Goal: Task Accomplishment & Management: Manage account settings

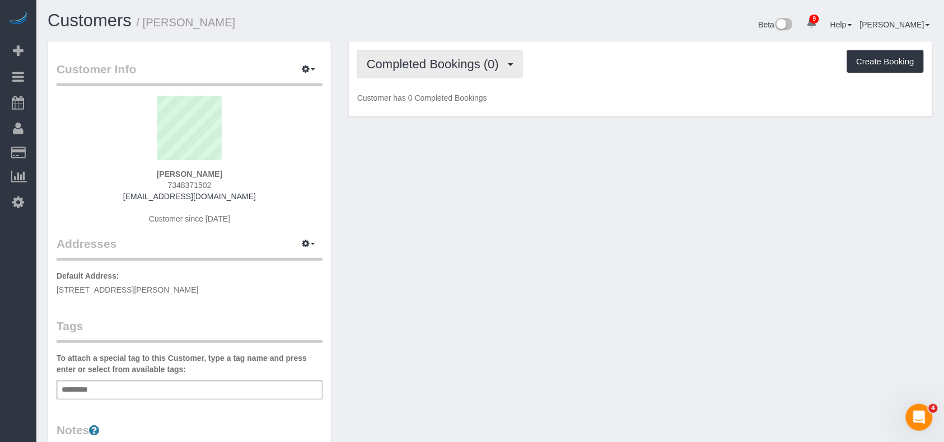
click at [493, 60] on span "Completed Bookings (0)" at bounding box center [436, 64] width 138 height 14
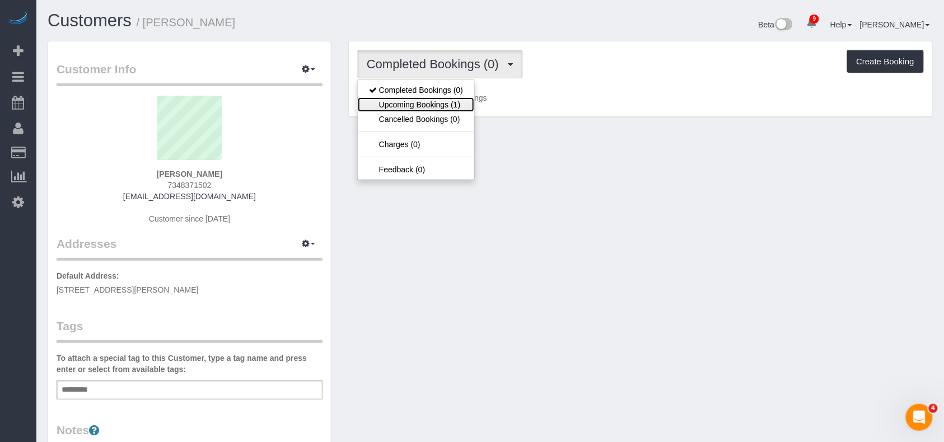
click at [466, 108] on link "Upcoming Bookings (1)" at bounding box center [416, 104] width 116 height 15
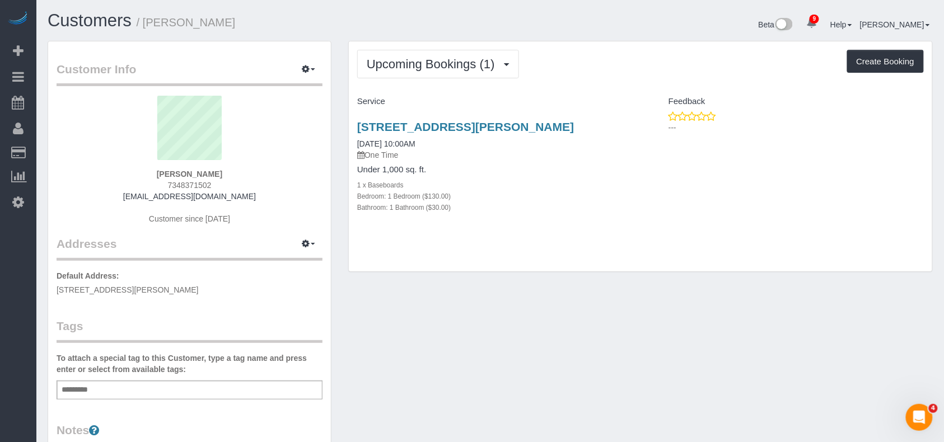
drag, startPoint x: 190, startPoint y: 287, endPoint x: 61, endPoint y: 285, distance: 129.4
click at [53, 287] on div "Customer Info Edit Contact Info Send Message Email Preferences Special Sales Ta…" at bounding box center [189, 404] width 283 height 727
copy span "54 Noll St., 316, Brooklyn, NY 11206"
click at [314, 243] on span "button" at bounding box center [313, 244] width 4 height 2
click at [296, 263] on button "Manage Addresses" at bounding box center [276, 266] width 91 height 16
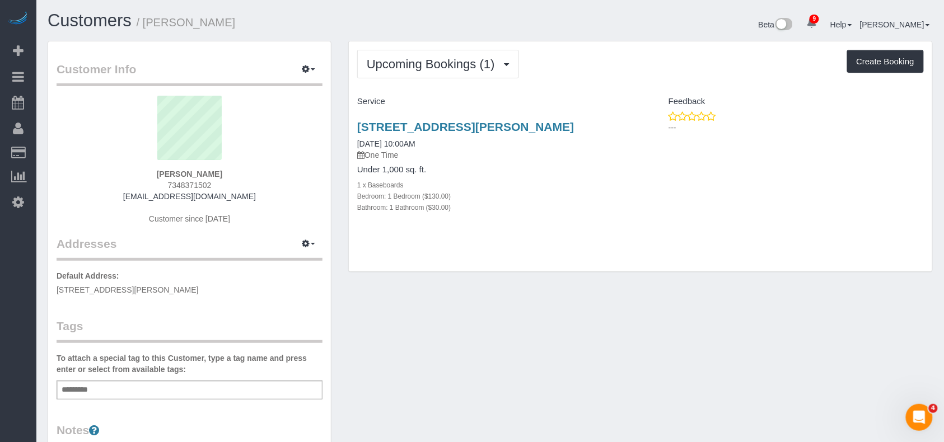
select select "NY"
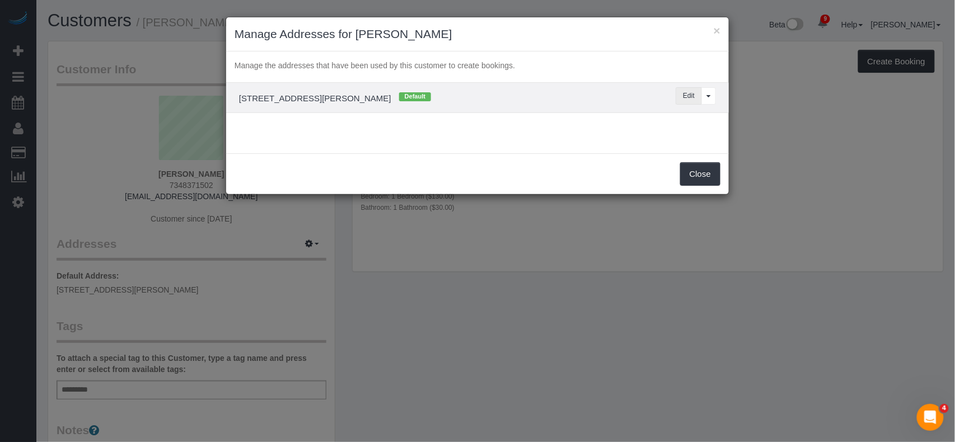
click at [690, 100] on button "Edit" at bounding box center [689, 95] width 26 height 17
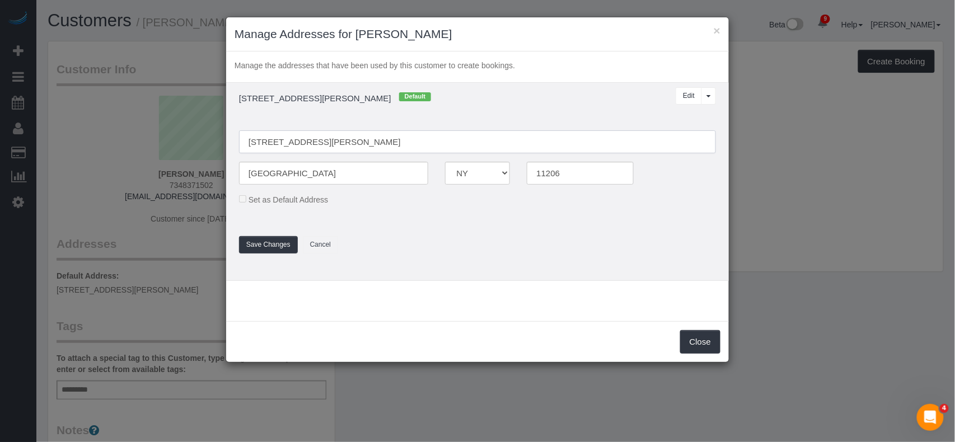
click at [287, 144] on input "54 Noll St., 316" at bounding box center [477, 141] width 477 height 23
click at [306, 143] on input "54 Noll Street, 316" at bounding box center [477, 141] width 477 height 23
type input "54 Noll Street, Apt 316"
click at [281, 241] on button "Save Changes" at bounding box center [268, 244] width 59 height 17
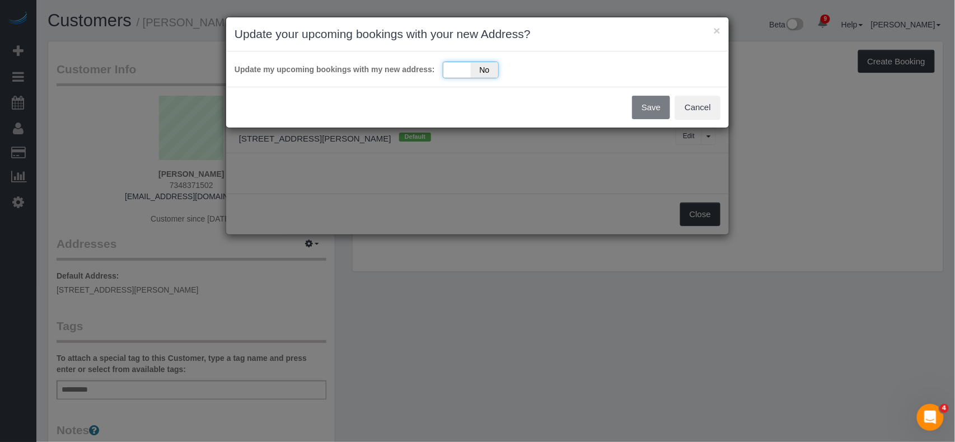
click at [453, 74] on div "Yes No" at bounding box center [471, 70] width 56 height 17
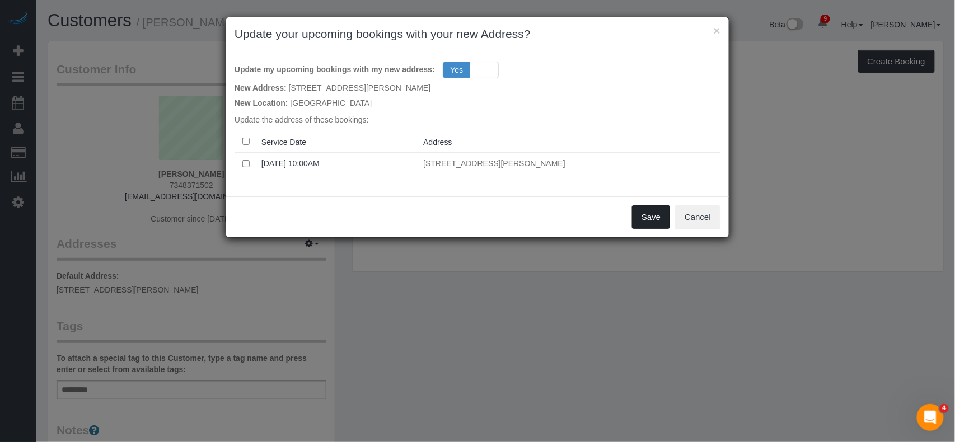
click at [661, 222] on button "Save" at bounding box center [651, 218] width 38 height 24
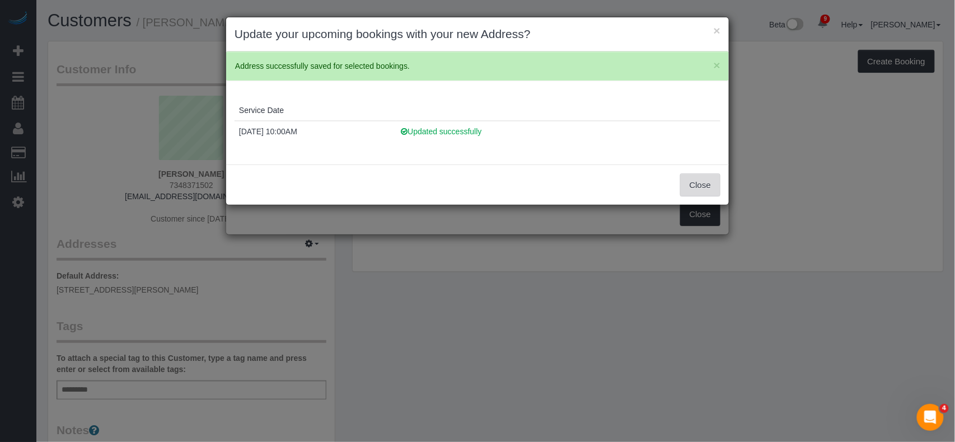
click at [717, 184] on button "Close" at bounding box center [700, 186] width 40 height 24
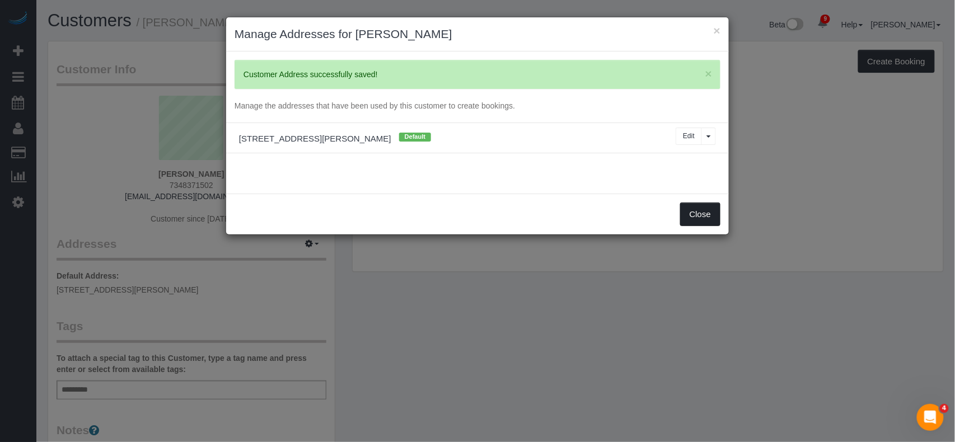
click at [686, 213] on button "Close" at bounding box center [700, 215] width 40 height 24
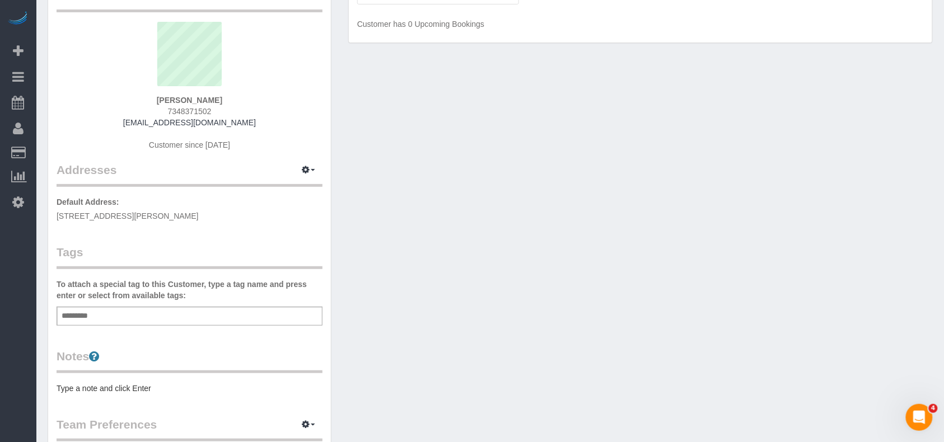
scroll to position [74, 0]
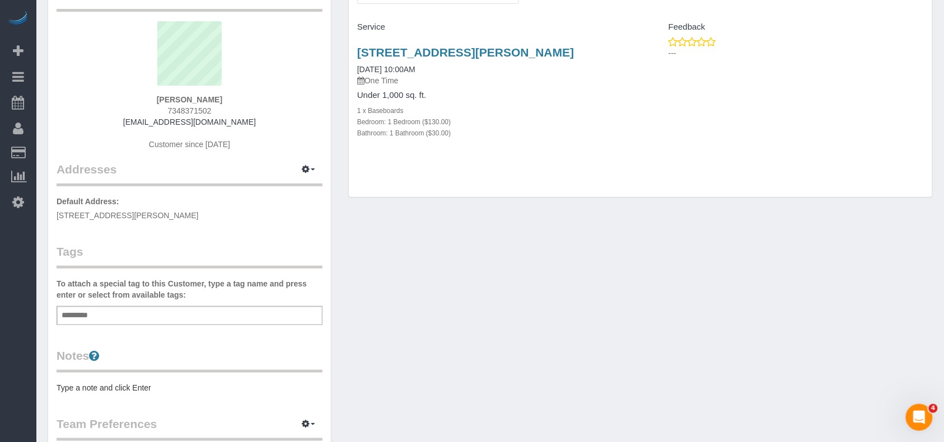
click at [146, 308] on div "Add a tag" at bounding box center [190, 315] width 266 height 19
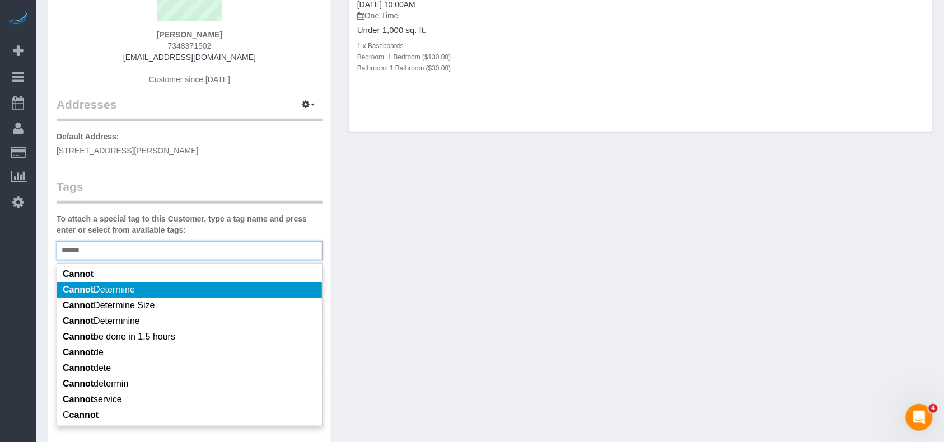
scroll to position [149, 0]
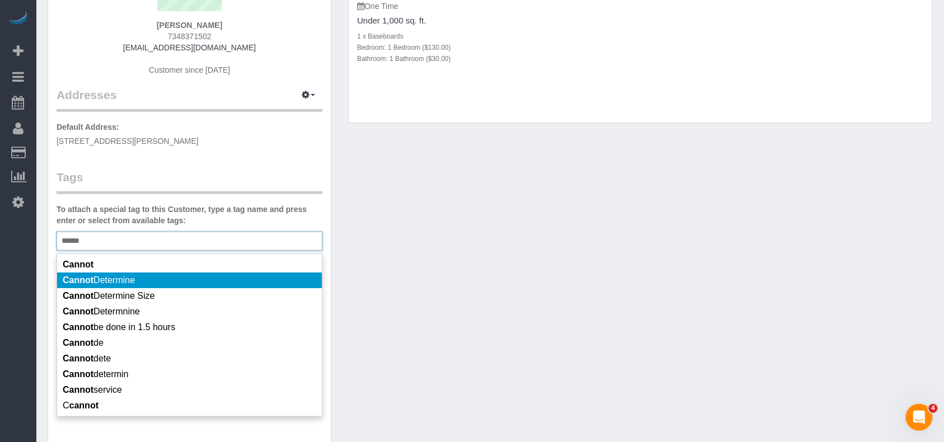
type input "******"
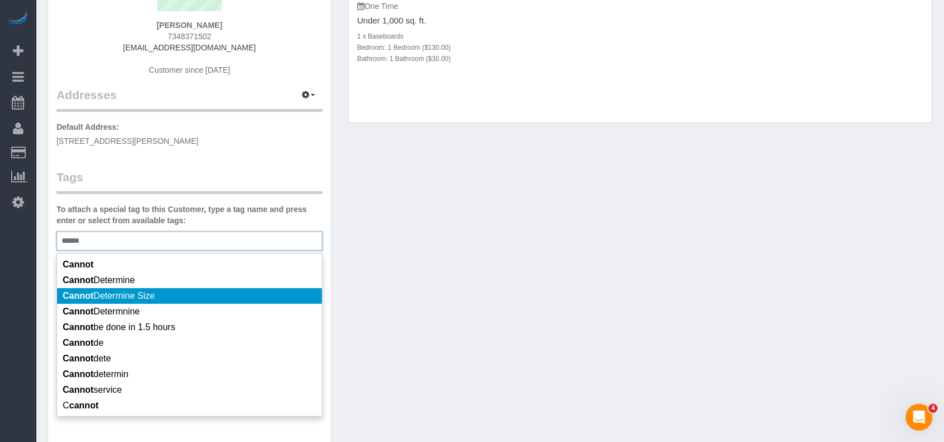
drag, startPoint x: 143, startPoint y: 279, endPoint x: 147, endPoint y: 293, distance: 14.9
click at [147, 293] on ul "Cannot Cannot Determine Cannot Determine Size Cannot Determnine Cannot be done …" at bounding box center [189, 335] width 265 height 157
drag, startPoint x: 141, startPoint y: 294, endPoint x: 158, endPoint y: 292, distance: 16.9
click at [140, 295] on span "Cannot Determine Size" at bounding box center [109, 296] width 92 height 10
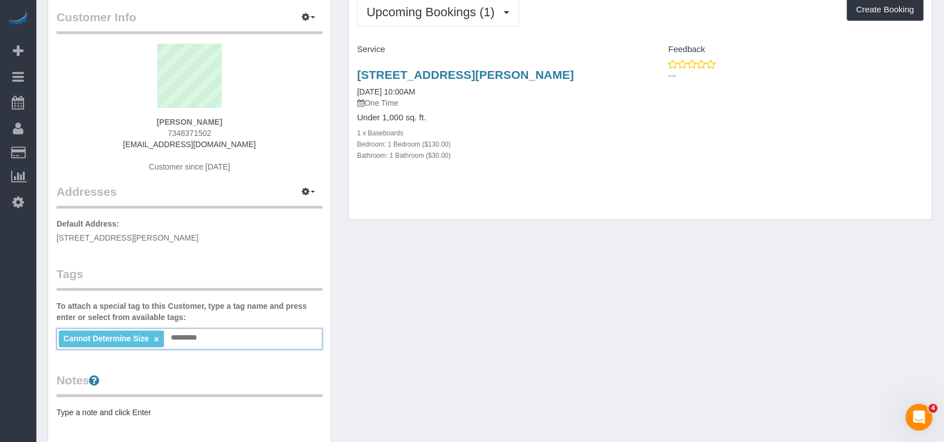
scroll to position [0, 0]
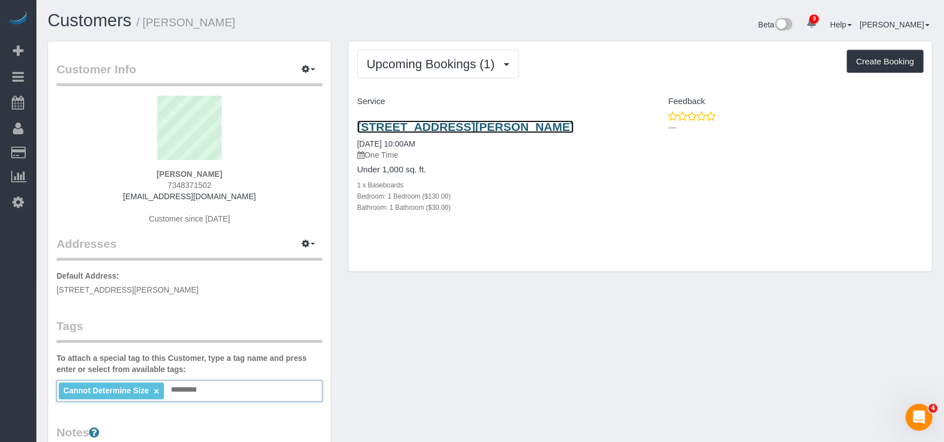
click at [418, 130] on link "54 Noll Street, Apt 316, Brooklyn, NY 11206" at bounding box center [465, 126] width 217 height 13
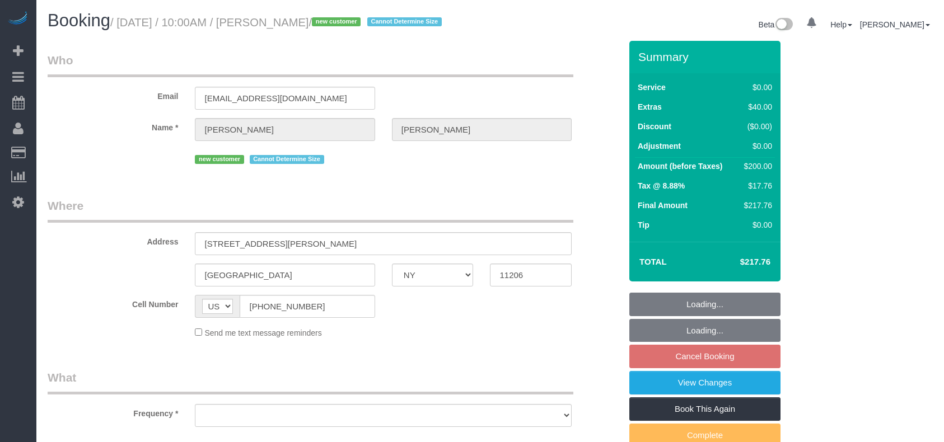
select select "NY"
select select "number:58"
select select "number:90"
select select "number:15"
select select "number:7"
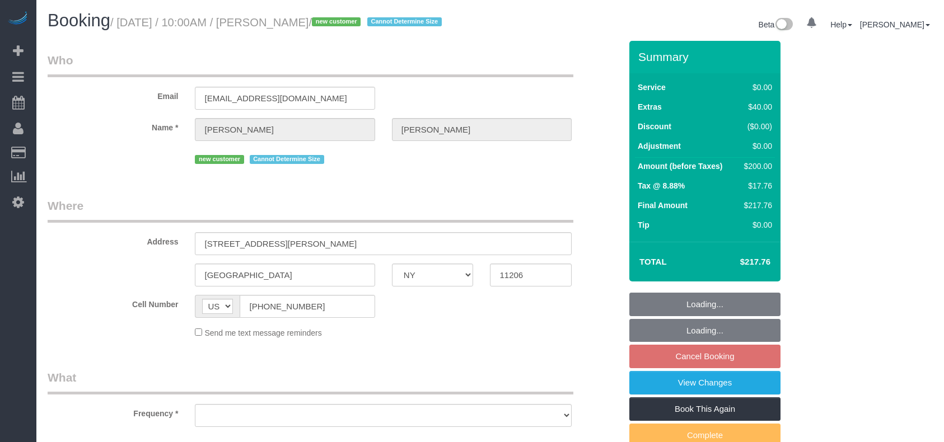
select select "object:846"
select select "1"
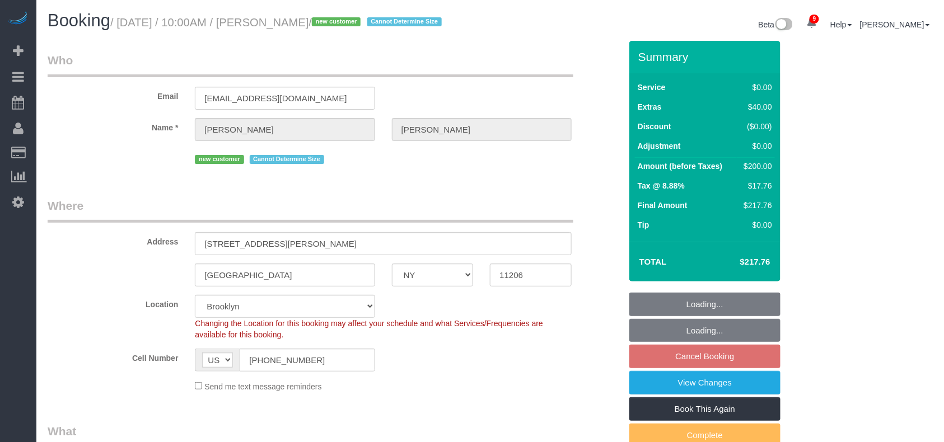
select select "object:1359"
select select "spot3"
select select "1"
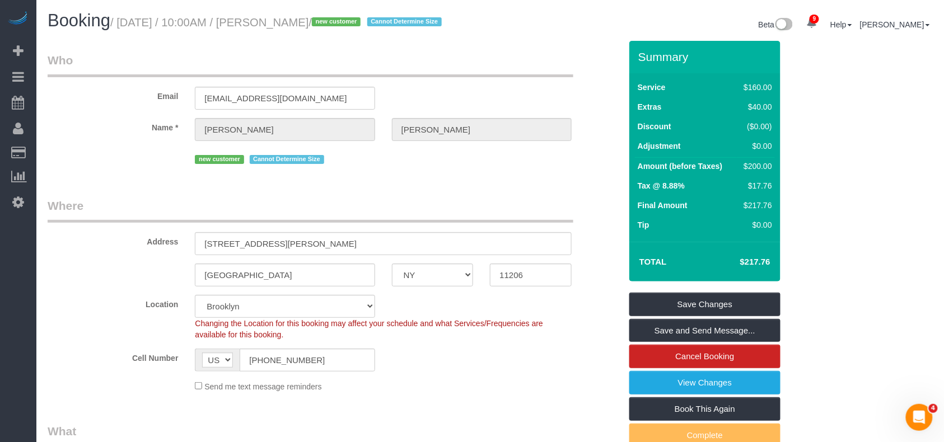
drag, startPoint x: 338, startPoint y: 21, endPoint x: 267, endPoint y: 20, distance: 71.1
click at [267, 20] on small "/ August 17, 2025 / 10:00AM / Ifeoma Odum / new customer Cannot Determine Size" at bounding box center [277, 22] width 335 height 12
click at [436, 349] on div "Cell Number AF AL DZ AD AO AI AQ AG AR AM AW AU AT AZ BS BH BD BB BY BE BZ BJ B…" at bounding box center [334, 360] width 590 height 23
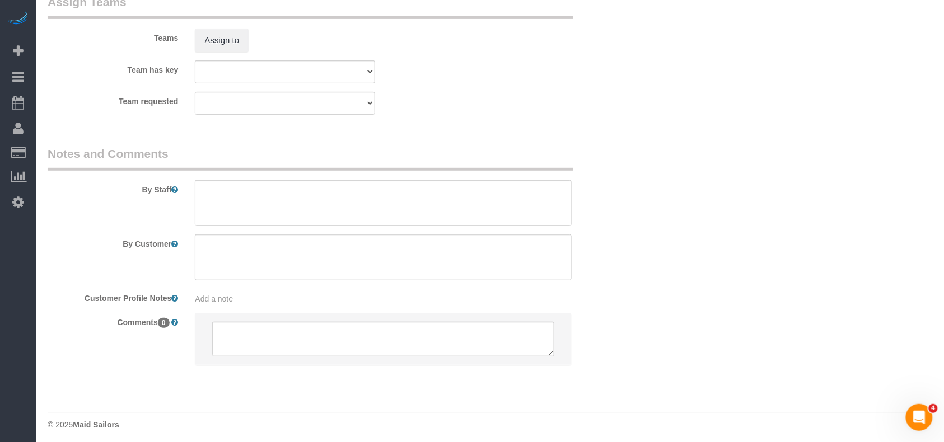
scroll to position [1530, 0]
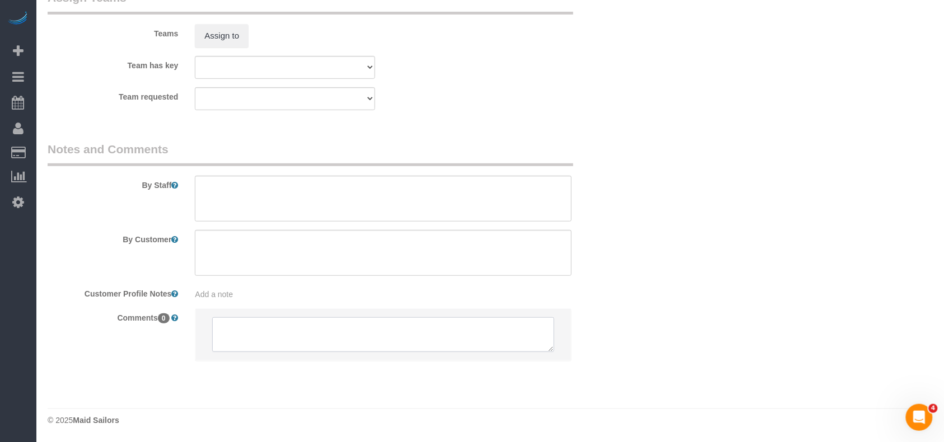
click at [313, 334] on textarea at bounding box center [383, 335] width 342 height 35
click at [315, 334] on textarea at bounding box center [383, 335] width 342 height 35
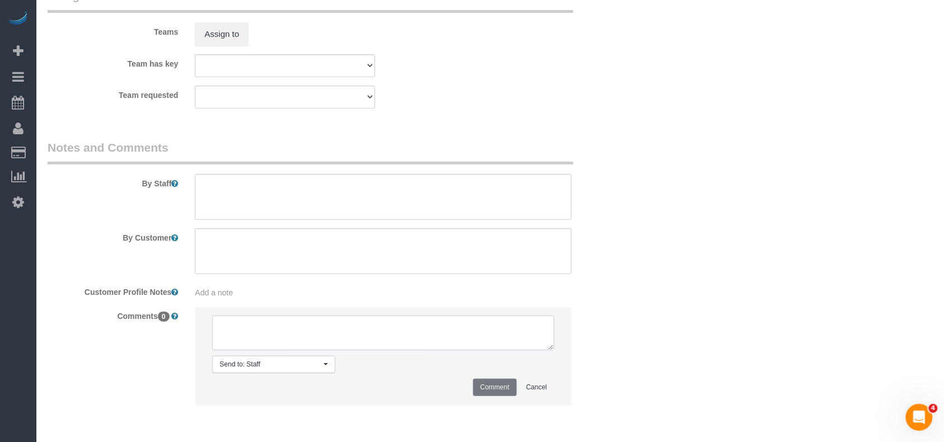
paste textarea "cmr: Less than 1000 sqft. The latest time to arrive is 10:30a"
type textarea "cmr: Less than 1000 sqft. The latest time to arrive is 10:30a"
click at [481, 388] on button "Comment" at bounding box center [495, 387] width 44 height 17
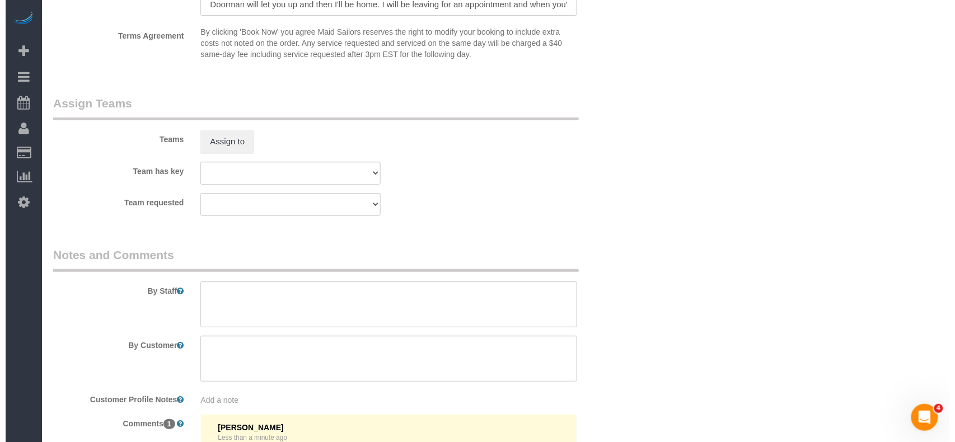
scroll to position [1455, 0]
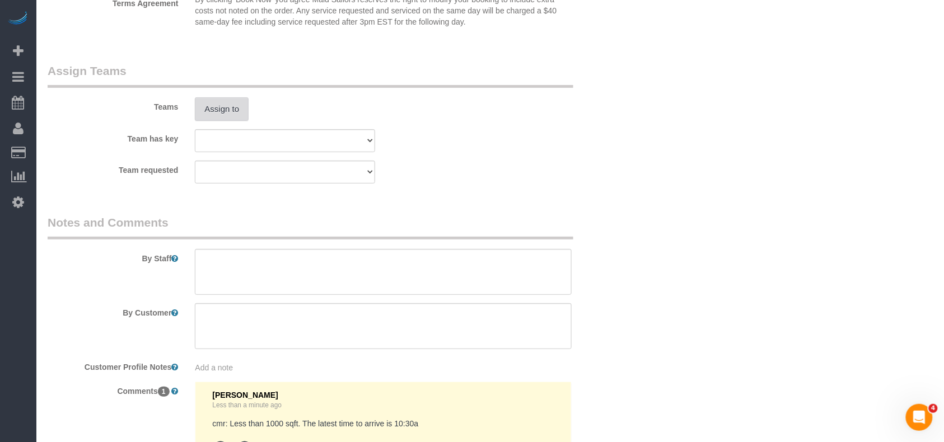
click at [232, 111] on button "Assign to" at bounding box center [222, 109] width 54 height 24
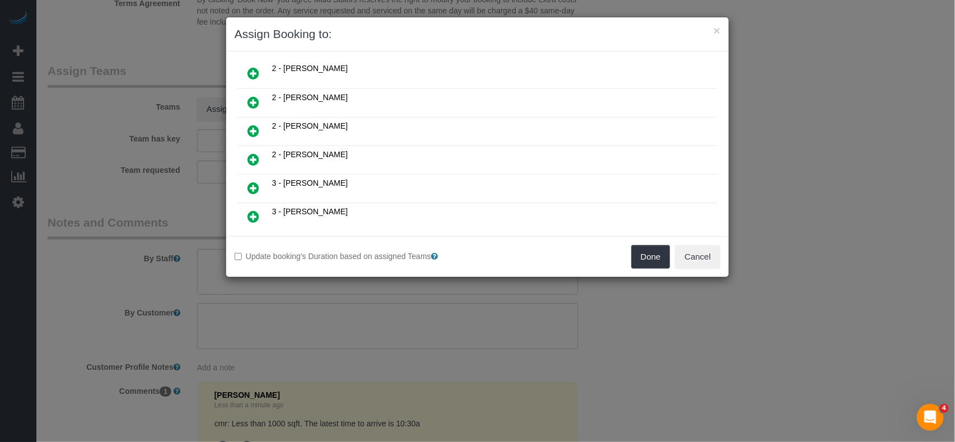
scroll to position [428, 0]
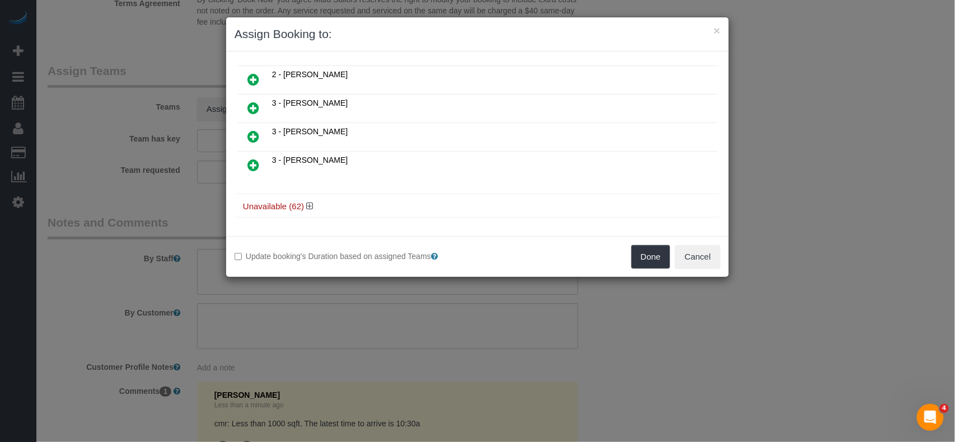
click at [314, 207] on h4 "Unavailable (62)" at bounding box center [477, 207] width 469 height 10
click at [311, 207] on icon at bounding box center [309, 206] width 7 height 8
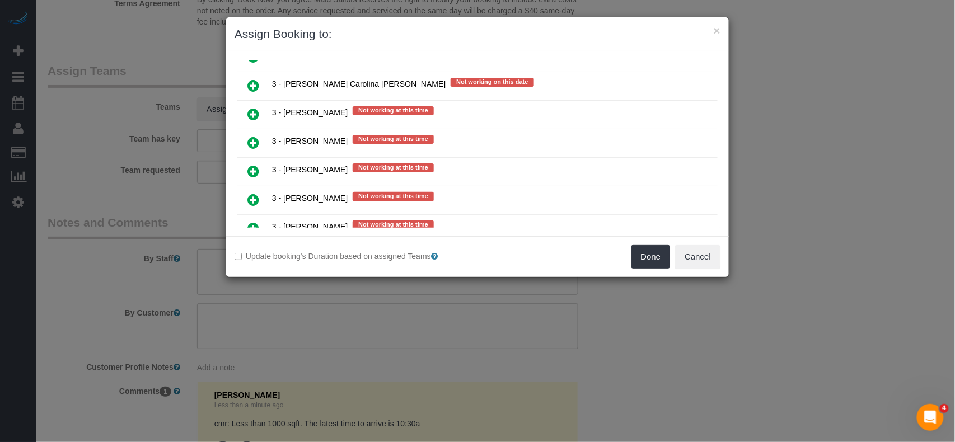
scroll to position [1773, 0]
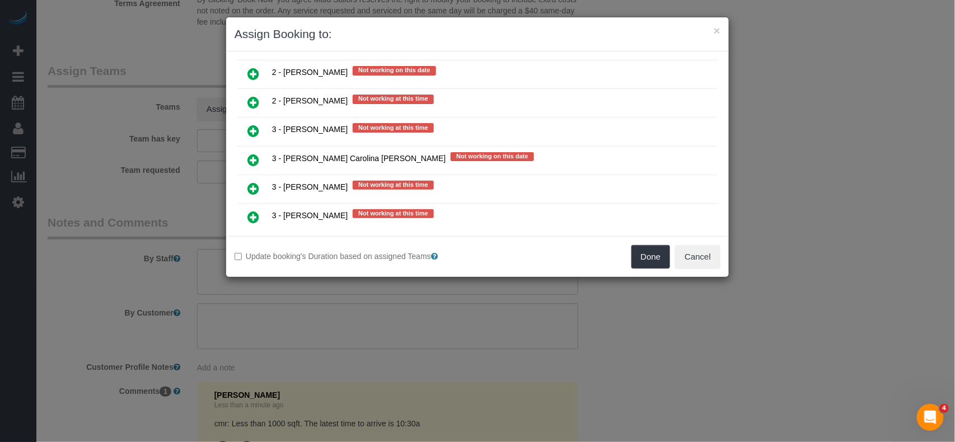
click at [255, 75] on icon at bounding box center [254, 73] width 12 height 13
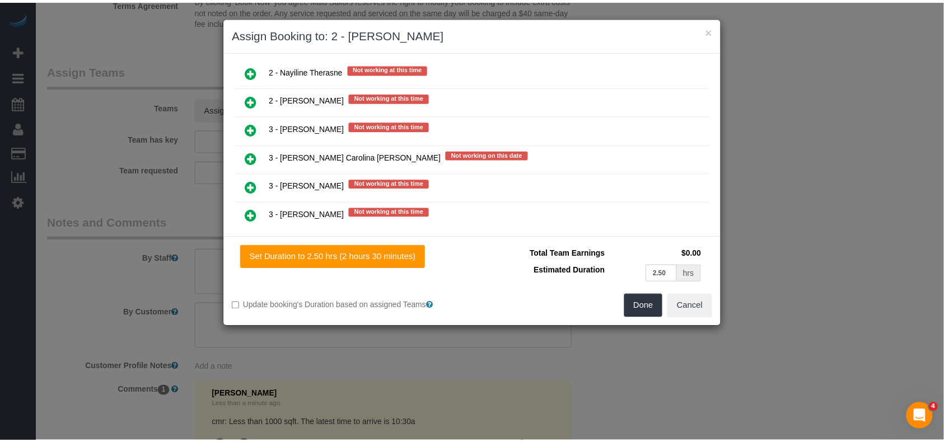
scroll to position [1800, 0]
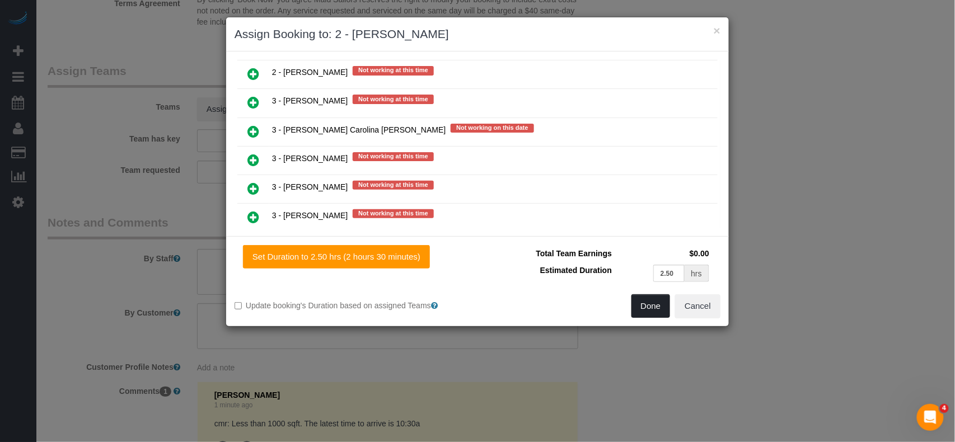
click at [648, 309] on button "Done" at bounding box center [651, 307] width 39 height 24
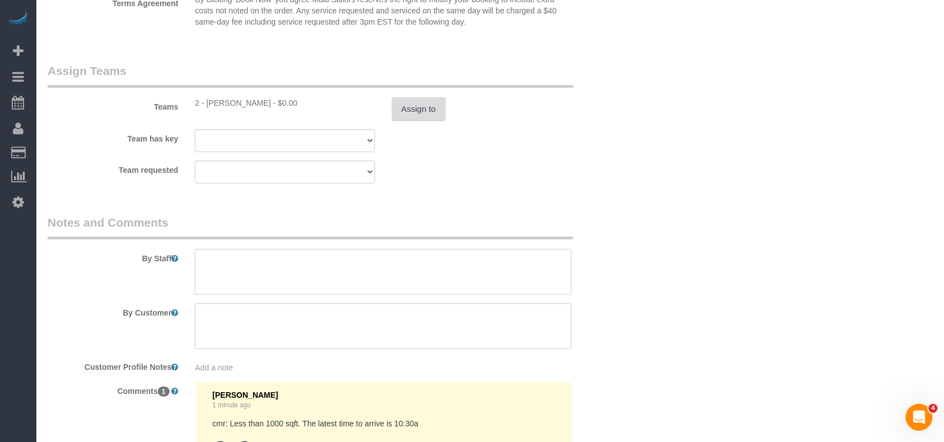
click at [411, 115] on button "Assign to" at bounding box center [419, 109] width 54 height 24
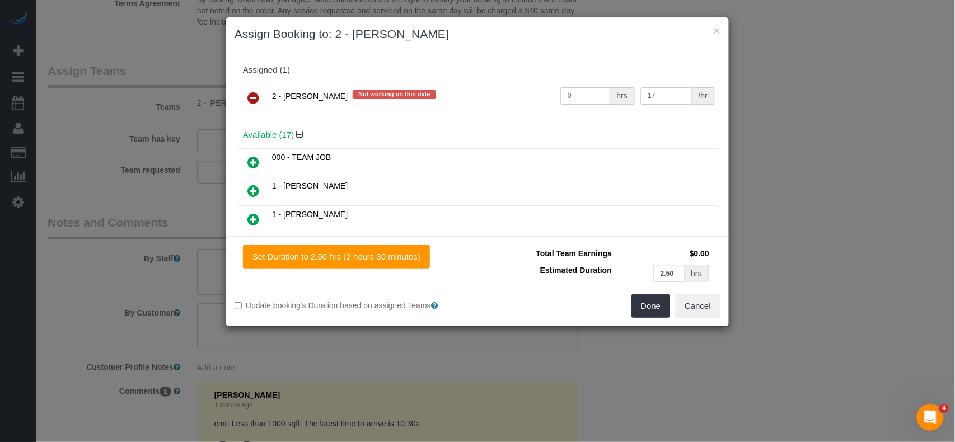
click at [255, 97] on icon at bounding box center [254, 97] width 12 height 13
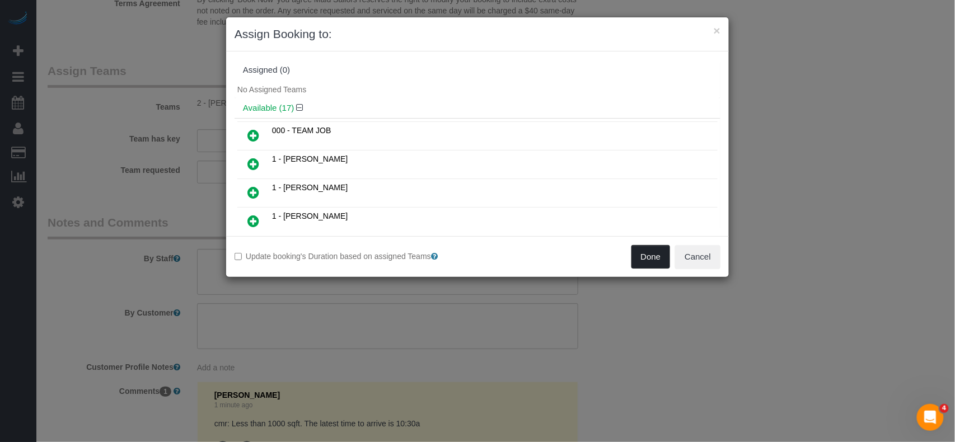
click at [650, 257] on button "Done" at bounding box center [651, 257] width 39 height 24
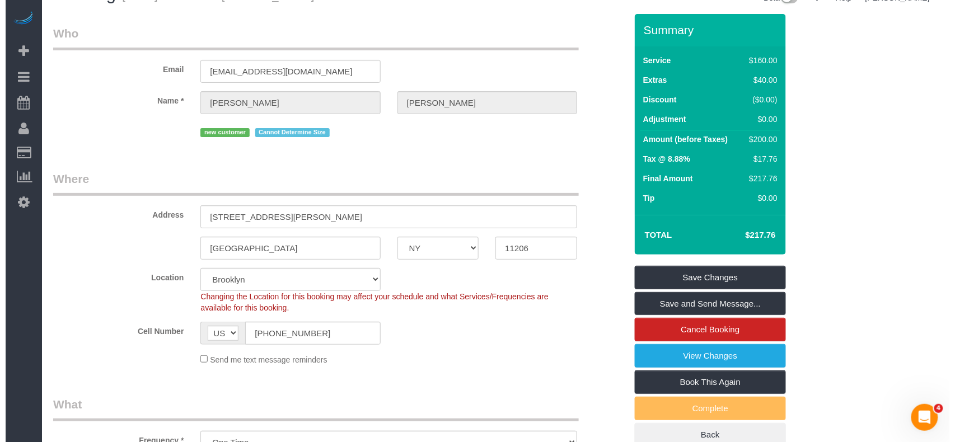
scroll to position [0, 0]
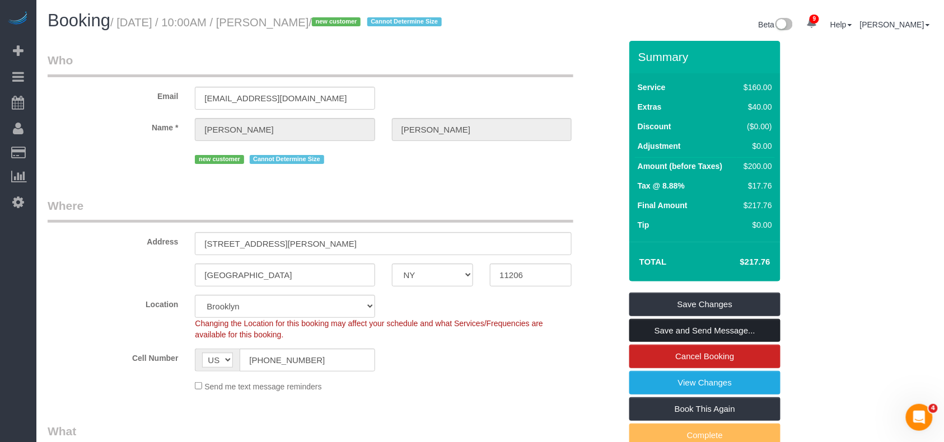
click at [697, 332] on link "Save and Send Message..." at bounding box center [705, 331] width 151 height 24
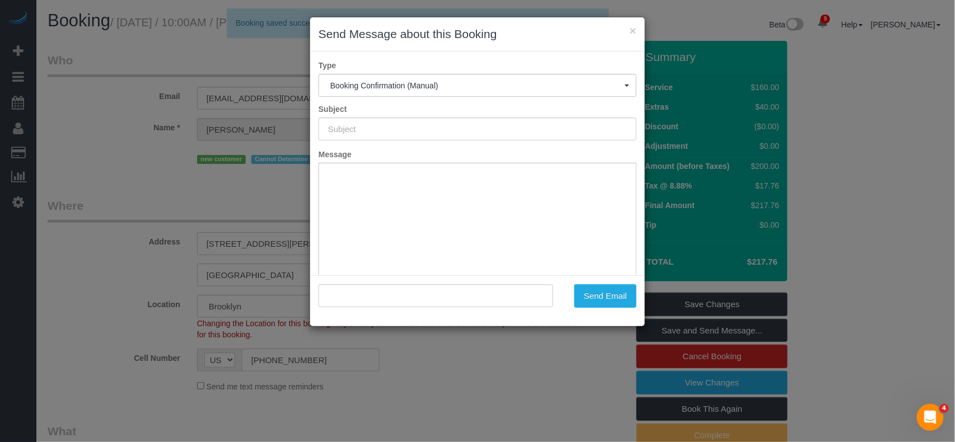
type input "Cleaning Confirmed for 08/17/2025 at 10:00am"
type input ""Ifeoma Odum" <odumif@gmail.com>"
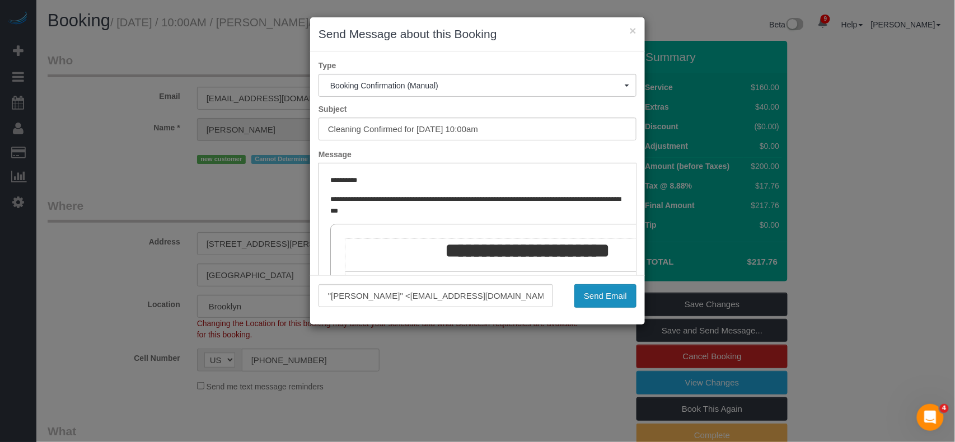
drag, startPoint x: 598, startPoint y: 292, endPoint x: 418, endPoint y: 313, distance: 181.5
click at [598, 292] on button "Send Email" at bounding box center [606, 297] width 62 height 24
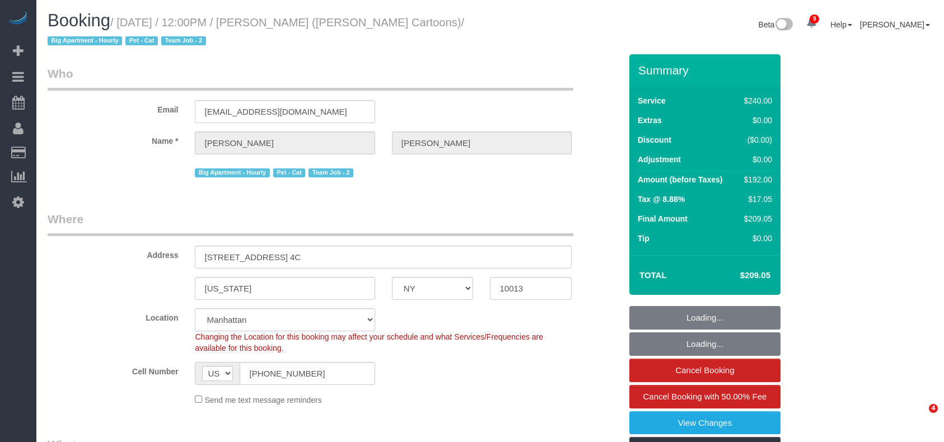
select select "NY"
select select "180"
select select "number:89"
select select "number:90"
select select "number:14"
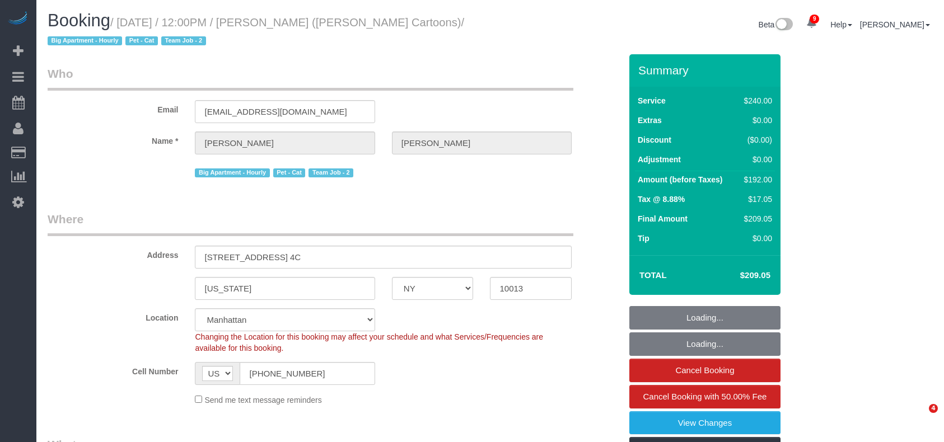
select select "number:6"
select select "object:1421"
select select "string:stripe-pm_1P6z724VGloSiKo7nPqUU3mz"
select select "spot1"
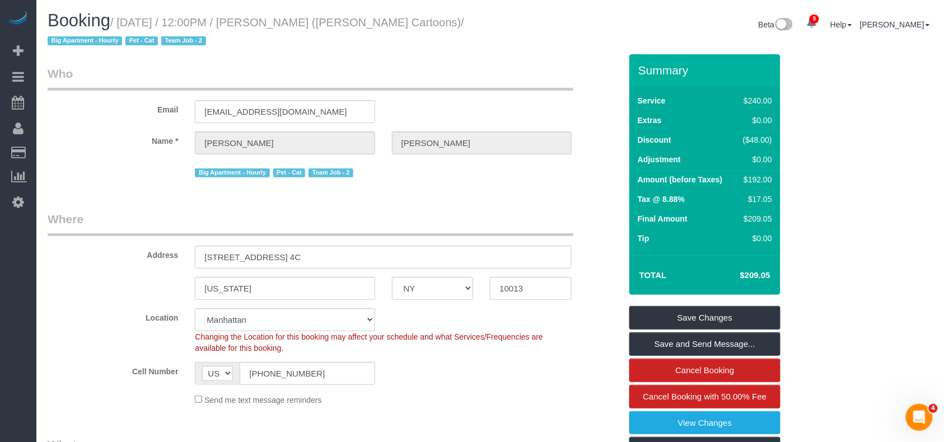
drag, startPoint x: 455, startPoint y: 18, endPoint x: 120, endPoint y: 16, distance: 334.9
click at [120, 16] on small "/ August 15, 2025 / 12:00PM / Sam Marlow (Sam Marlow Cartoons) / Big Apartment …" at bounding box center [256, 31] width 417 height 31
copy small "August 15, 2025 / 12:00PM / Sam Marlow (Sam Marlow Cartoons)"
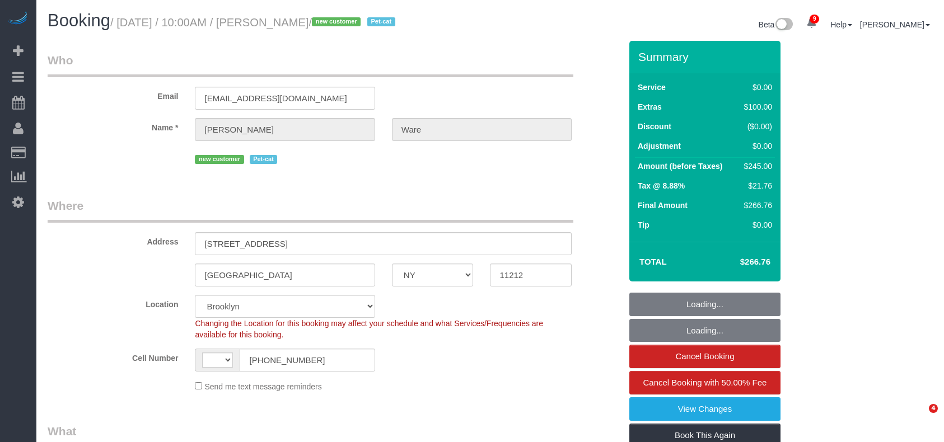
select select "NY"
select select "string:[GEOGRAPHIC_DATA]"
select select "number:89"
select select "number:72"
select select "number:14"
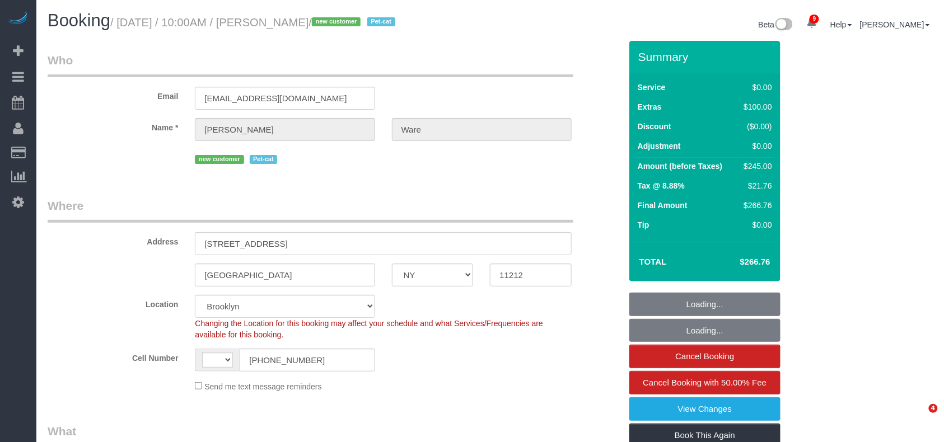
select select "number:5"
select select "object:861"
select select "1"
select select "object:1371"
select select "string:stripe-pm_1RwFlC4VGloSiKo7wwhcnbA9"
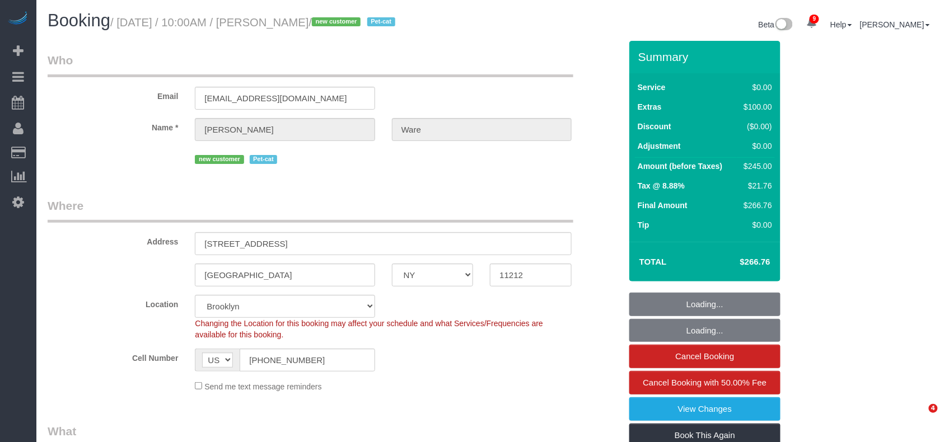
select select "spot1"
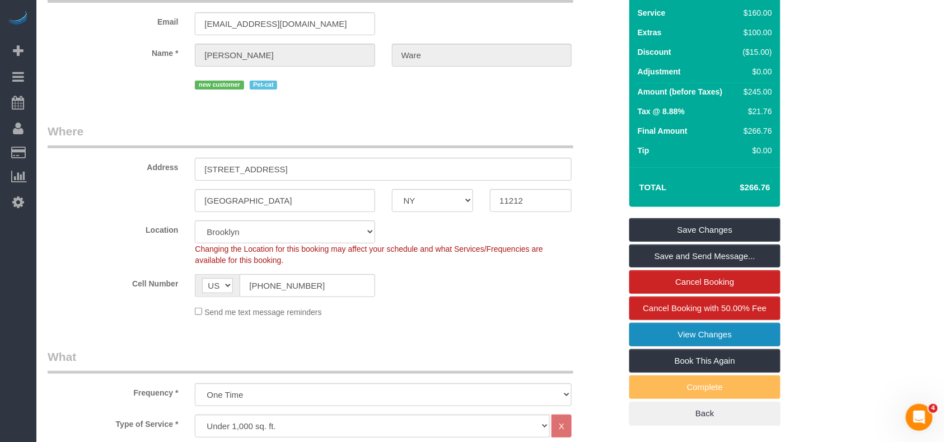
drag, startPoint x: 682, startPoint y: 341, endPoint x: 604, endPoint y: 298, distance: 89.5
click at [682, 341] on link "View Changes" at bounding box center [705, 335] width 151 height 24
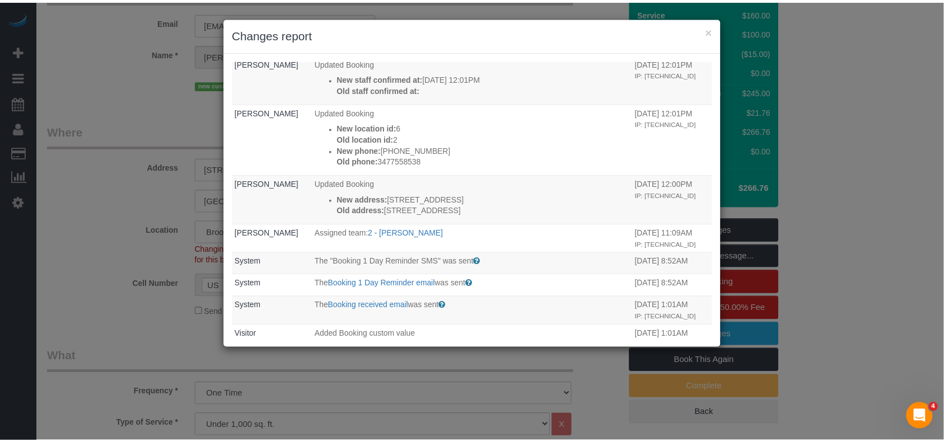
scroll to position [74, 0]
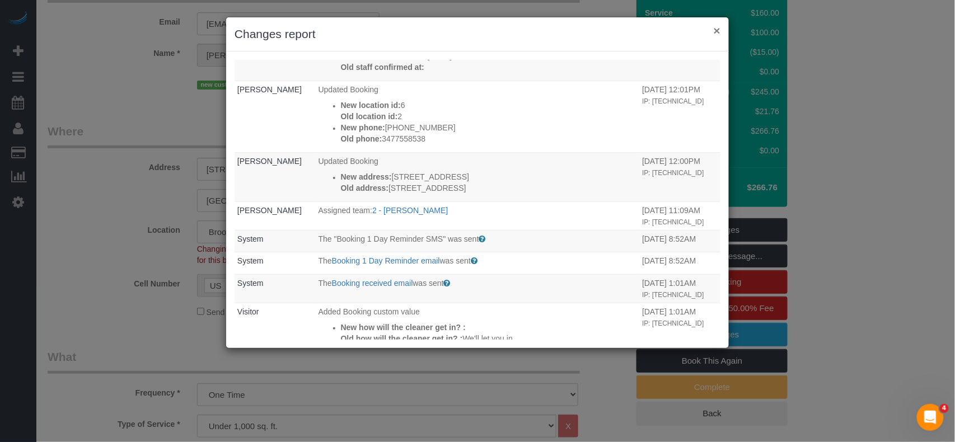
click at [719, 34] on button "×" at bounding box center [717, 31] width 7 height 12
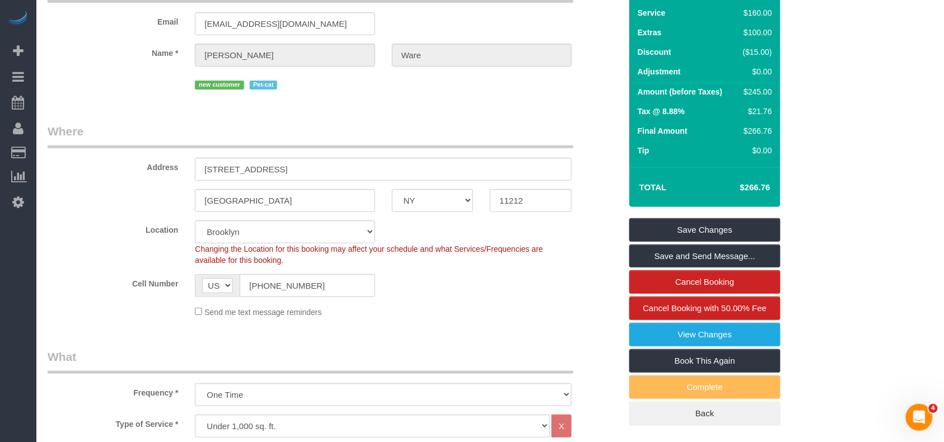
click at [471, 287] on div "Cell Number AF AL DZ AD AO AI AQ AG AR AM AW AU AT AZ BS BH BD BB BY BE BZ BJ B…" at bounding box center [334, 285] width 590 height 23
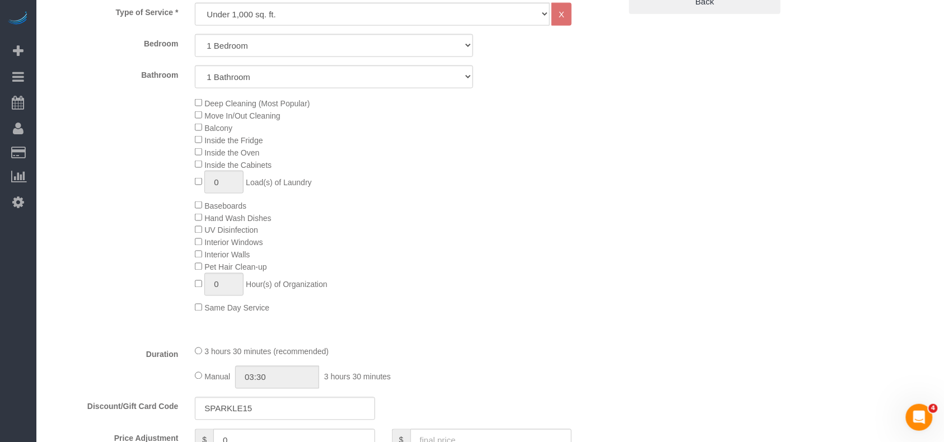
scroll to position [0, 0]
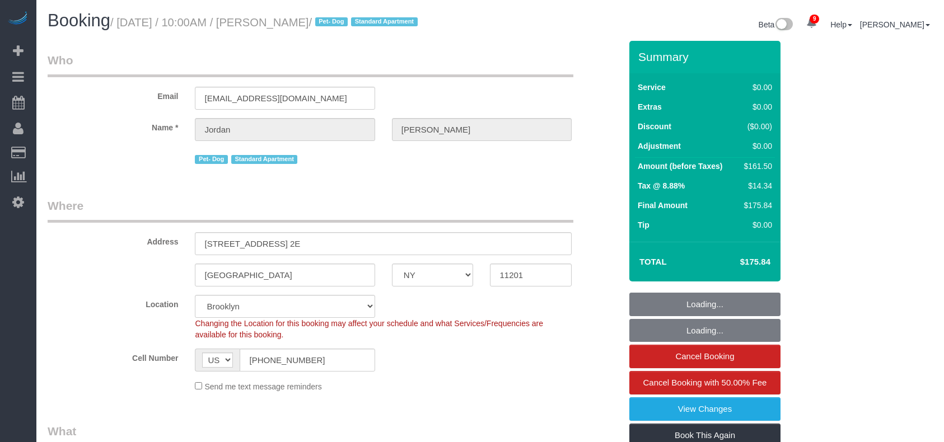
select select "NY"
select select "spot1"
select select "number:58"
select select "number:72"
select select "number:13"
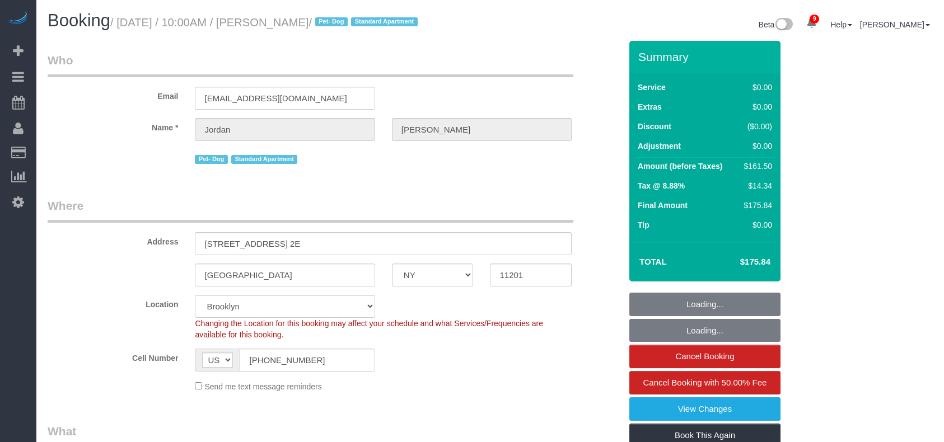
select select "number:5"
click at [121, 21] on small "/ [DATE] / 10:00AM / [PERSON_NAME] / Pet- Dog Standard Apartment" at bounding box center [265, 22] width 311 height 12
select select "object:1371"
select select "1"
select select "2"
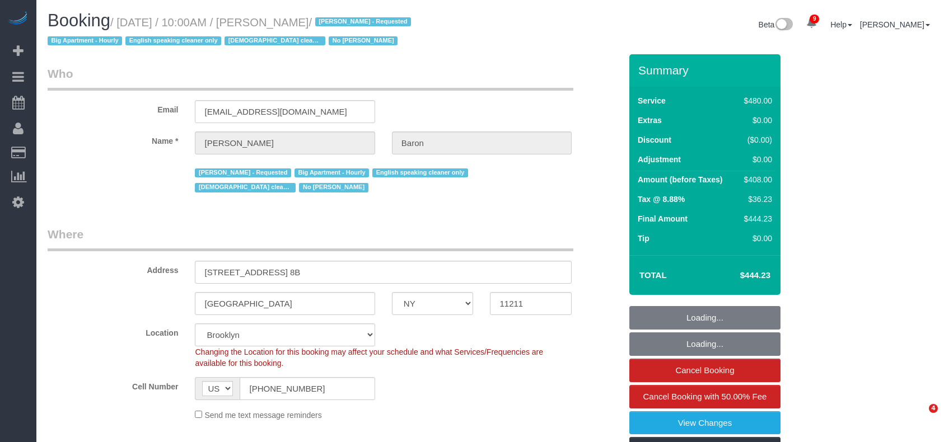
select select "NY"
select select "2"
select select "180"
select select "spot1"
select select "number:89"
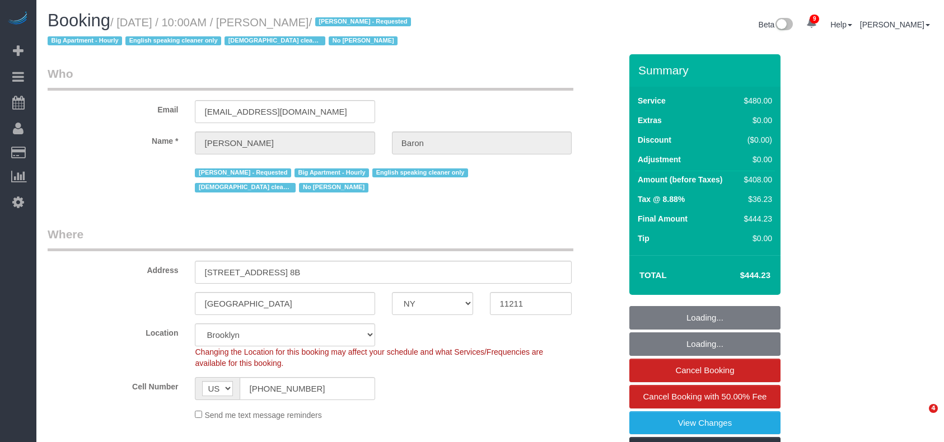
select select "number:90"
select select "number:15"
select select "number:5"
click at [122, 21] on small "/ [DATE] / 10:00AM / [PERSON_NAME] / [PERSON_NAME] - Requested Big Apartment - …" at bounding box center [231, 31] width 367 height 31
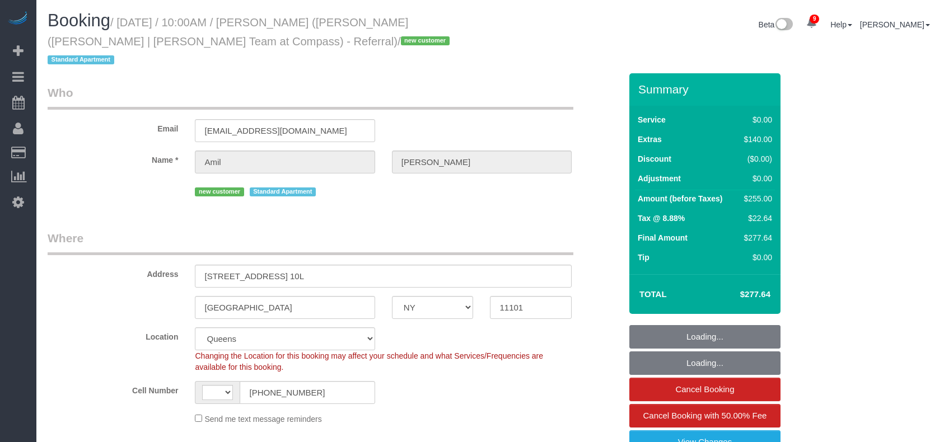
select select "NY"
select select "string:[GEOGRAPHIC_DATA]"
select select "object:711"
select select "number:89"
select select "number:74"
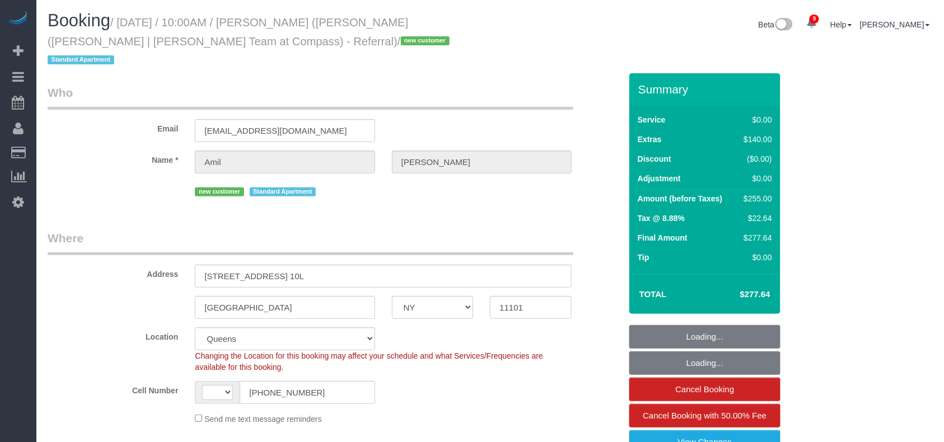
select select "number:15"
select select "number:5"
select select "object:1371"
select select "string:stripe-pm_1RsRGd4VGloSiKo7GO8T4uHY"
select select "spot1"
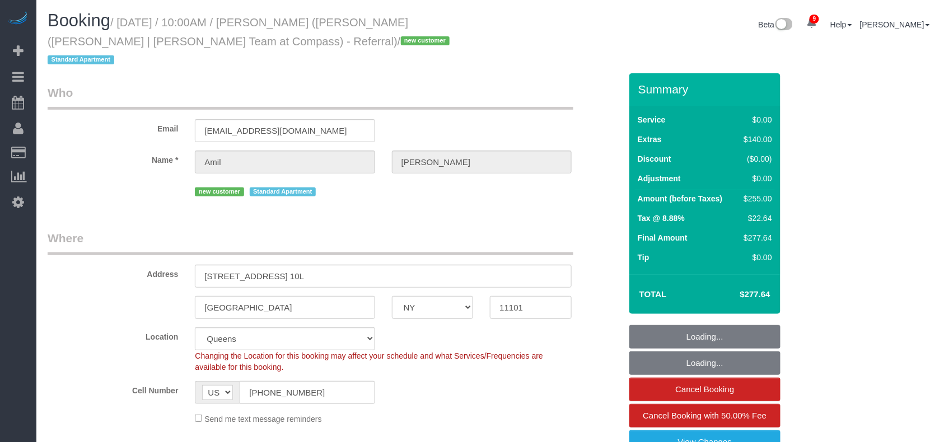
select select "1"
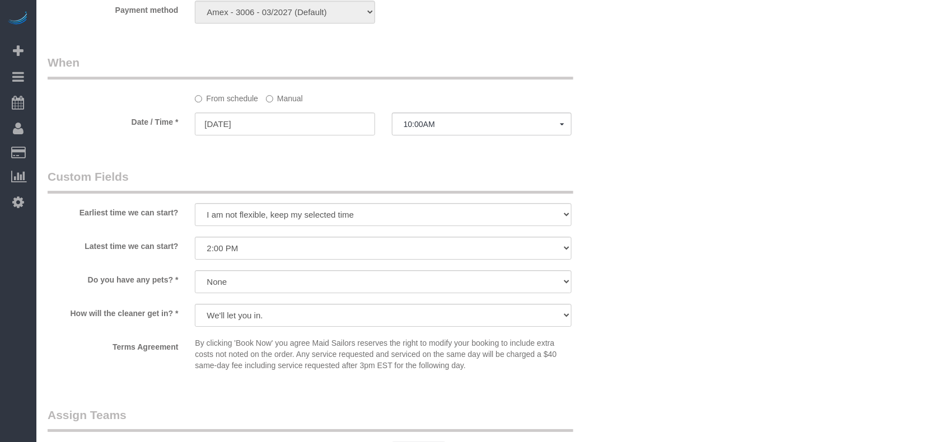
scroll to position [1120, 0]
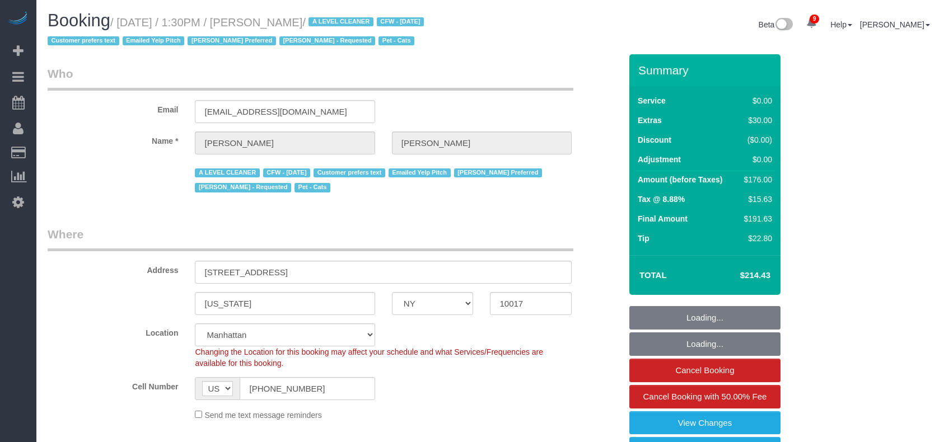
select select "NY"
select select "number:89"
select select "number:90"
select select "number:14"
select select "number:6"
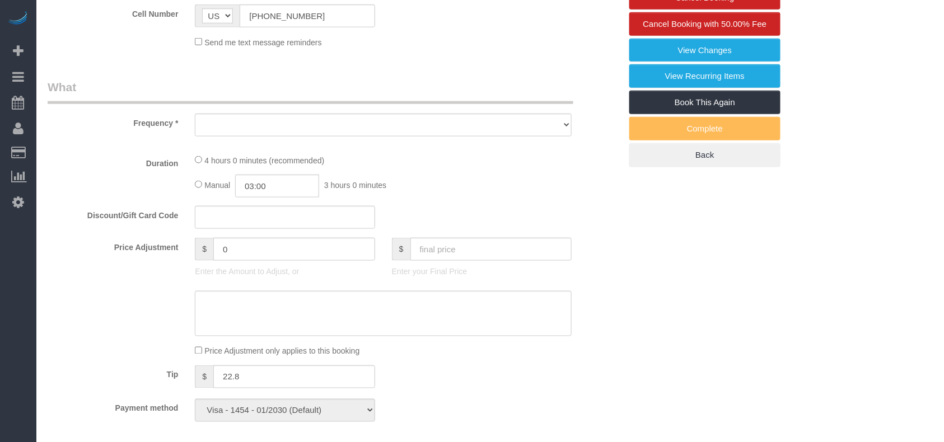
select select "object:1425"
select select "1"
select select "2"
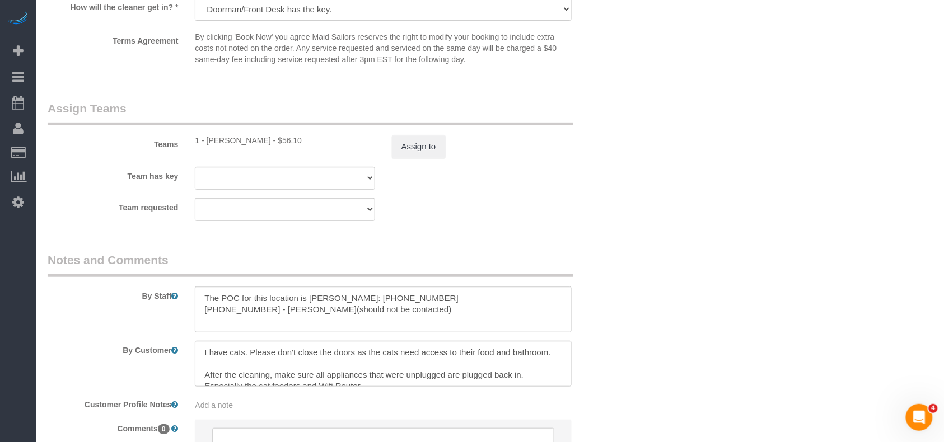
scroll to position [11, 0]
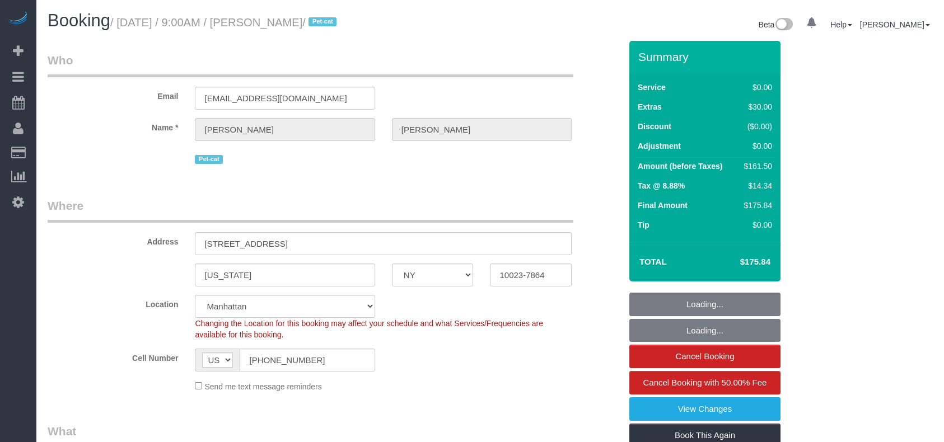
select select "NY"
select select "number:57"
select select "number:71"
select select "number:14"
select select "number:6"
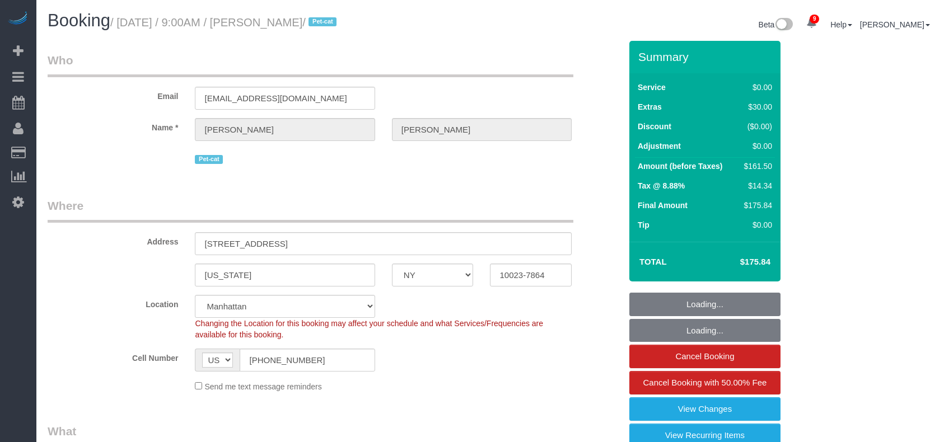
select select "object:860"
select select "1"
select select "object:1392"
select select "spot1"
